Goal: Information Seeking & Learning: Check status

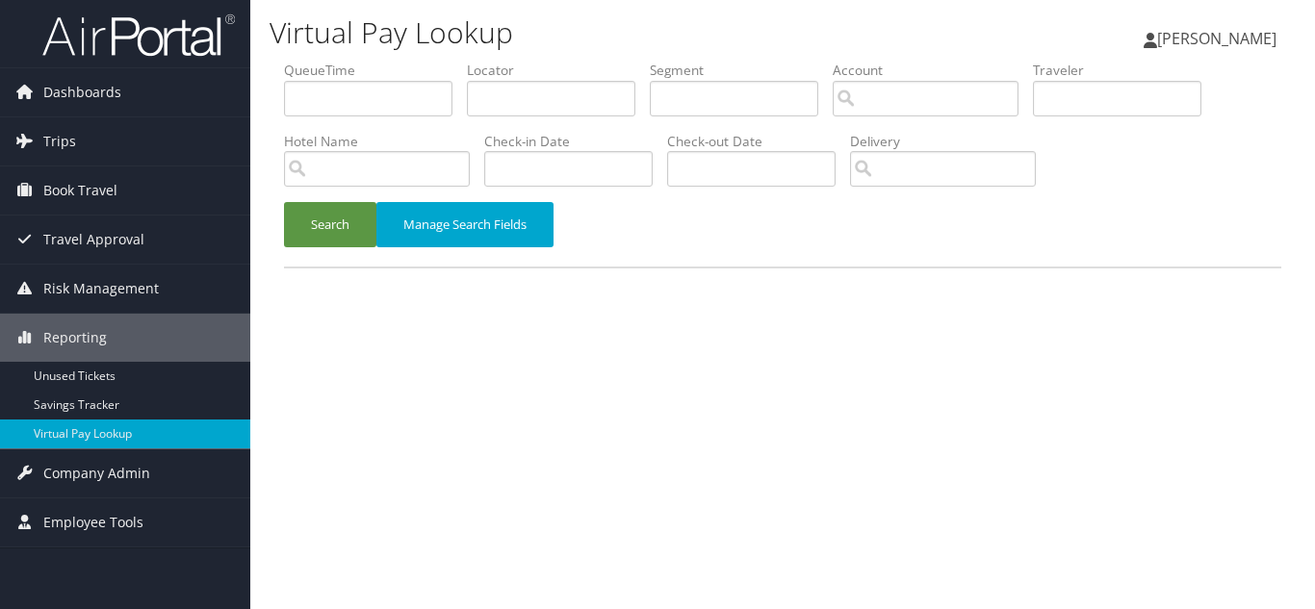
click at [640, 244] on div "Search Manage Search Fields" at bounding box center [783, 234] width 1026 height 65
click at [530, 101] on input "text" at bounding box center [551, 99] width 168 height 36
paste input "GBUSRY"
type input "GBUSRY"
click at [284, 202] on button "Search" at bounding box center [330, 224] width 92 height 45
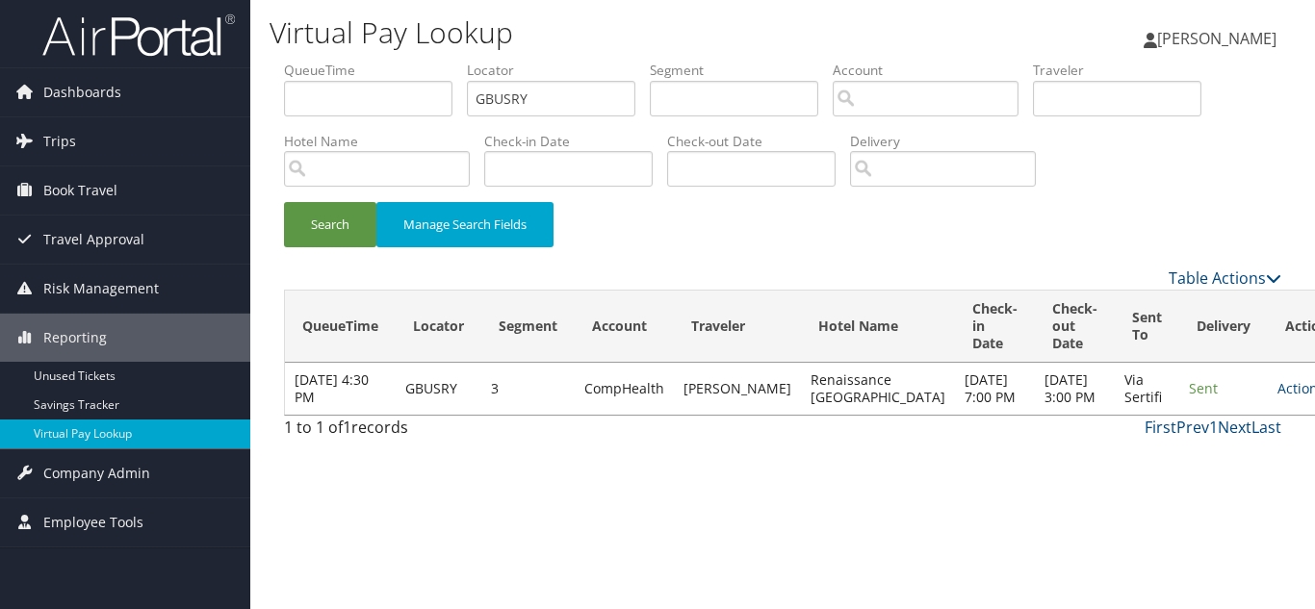
click at [1268, 406] on td "Actions Resend Logs View Itinerary" at bounding box center [1310, 389] width 85 height 52
click at [1278, 397] on link "Actions" at bounding box center [1308, 388] width 61 height 18
click at [1201, 453] on link "Logs" at bounding box center [1199, 458] width 121 height 33
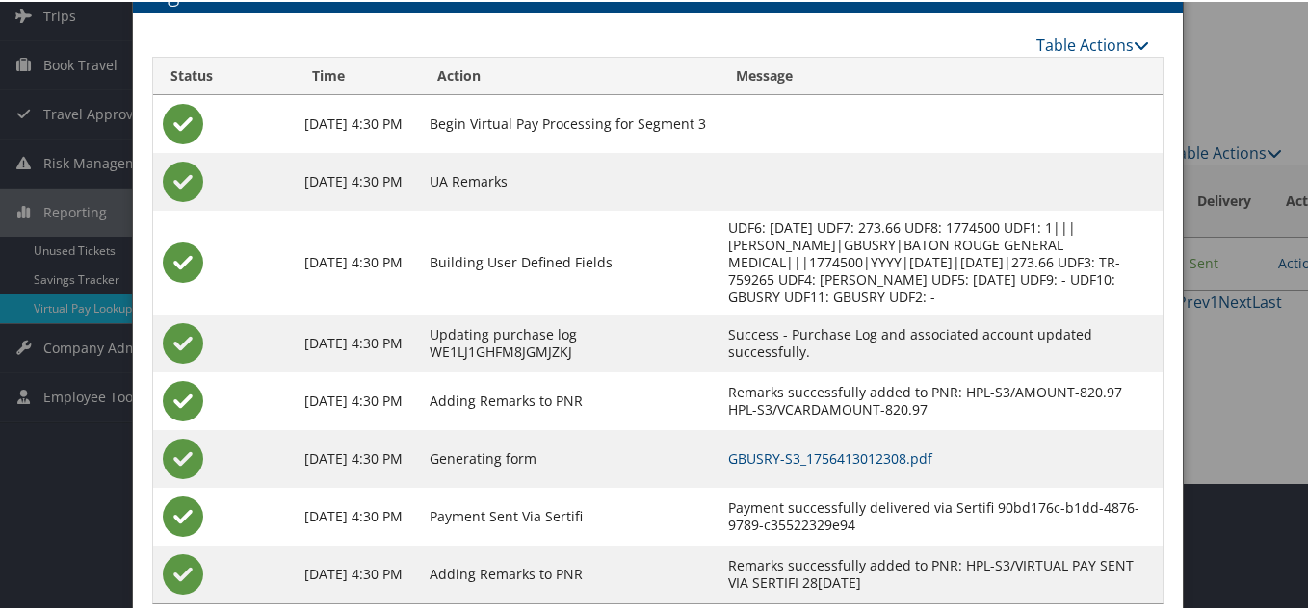
scroll to position [173, 0]
